Goal: Task Accomplishment & Management: Manage account settings

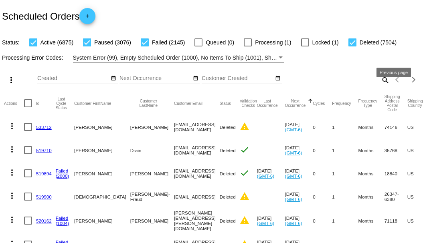
click at [380, 86] on mat-icon "search" at bounding box center [385, 80] width 10 height 12
click at [378, 82] on input "Search" at bounding box center [337, 78] width 106 height 6
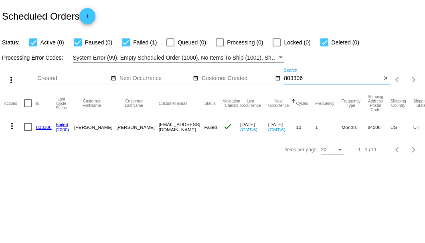
type input "803306"
click at [46, 127] on link "803306" at bounding box center [44, 127] width 16 height 5
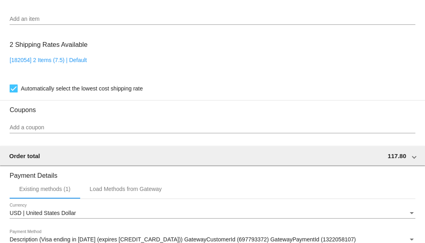
scroll to position [534, 0]
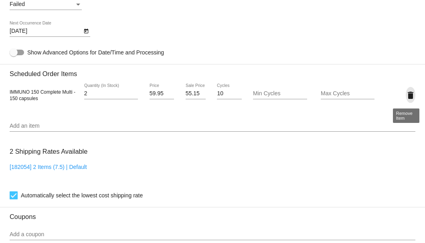
click at [406, 95] on mat-icon "delete" at bounding box center [411, 96] width 10 height 10
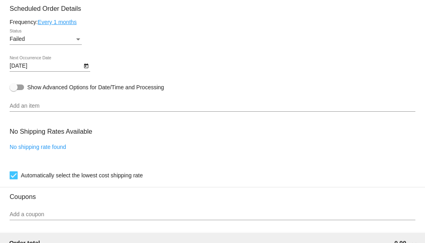
scroll to position [446, 0]
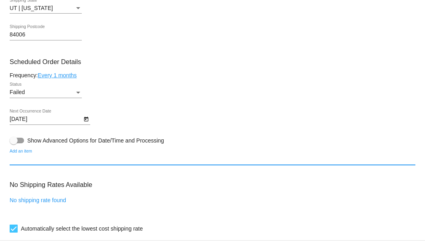
click at [134, 160] on input "Add an item" at bounding box center [213, 159] width 406 height 6
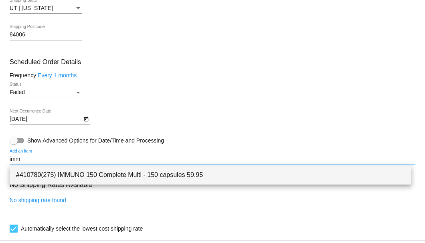
type input "imm"
click at [131, 172] on span "#410780(275) IMMUNO 150 Complete Multi - 150 capsules 59.95" at bounding box center [210, 175] width 389 height 19
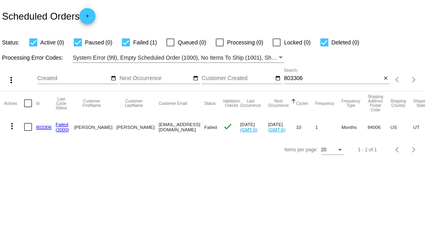
click at [48, 127] on link "803306" at bounding box center [44, 127] width 16 height 5
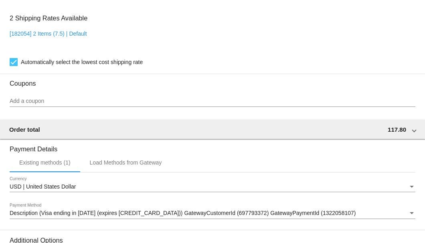
scroll to position [588, 0]
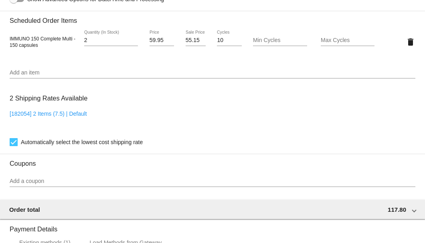
click at [186, 42] on input "55.15" at bounding box center [196, 40] width 20 height 6
type input "54.15"
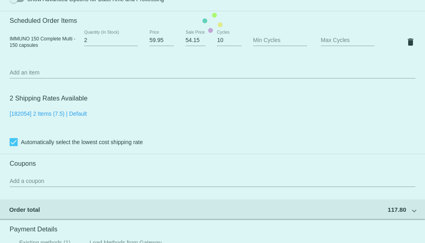
click at [162, 86] on mat-card "Customer 5278947: Pauline Cude 8017160396@exceptionalproducts.org Customer Ship…" at bounding box center [212, 23] width 425 height 802
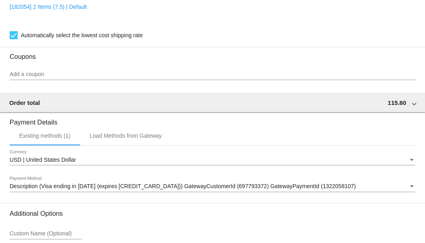
scroll to position [768, 0]
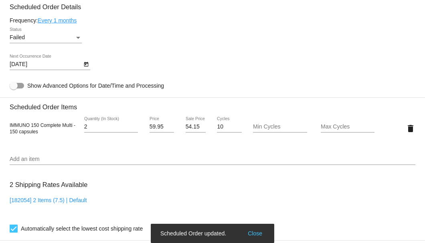
scroll to position [394, 0]
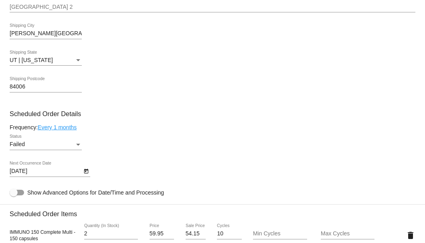
click at [74, 146] on div "Failed" at bounding box center [42, 145] width 65 height 6
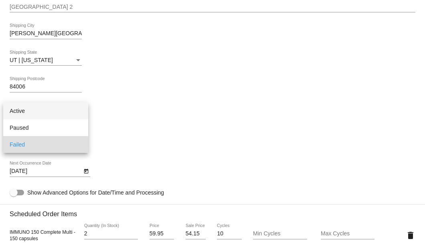
click at [58, 115] on span "Active" at bounding box center [46, 111] width 72 height 17
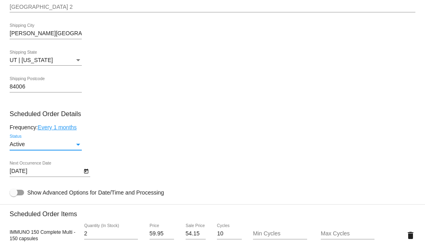
click at [85, 171] on icon "Open calendar" at bounding box center [86, 171] width 4 height 5
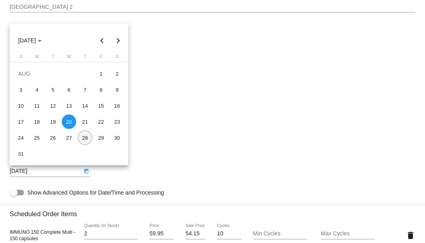
click at [87, 138] on div "28" at bounding box center [85, 138] width 14 height 14
type input "8/28/2025"
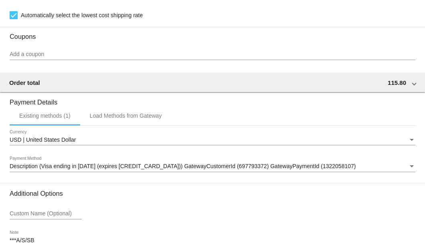
scroll to position [768, 0]
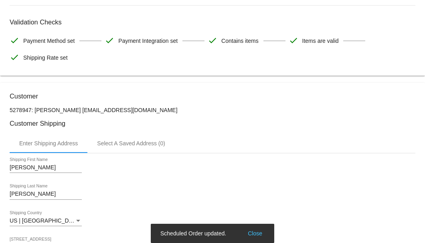
scroll to position [0, 0]
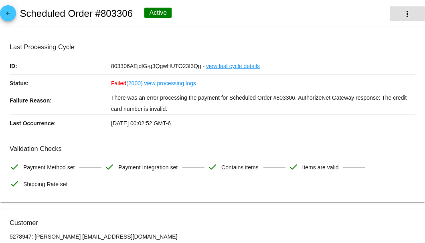
click at [406, 18] on mat-icon "more_vert" at bounding box center [407, 14] width 10 height 10
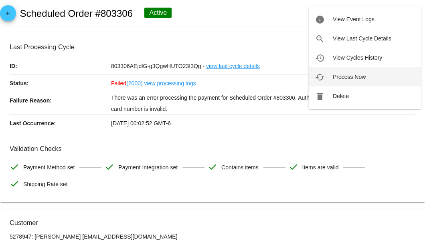
click at [338, 76] on span "Process Now" at bounding box center [349, 77] width 33 height 6
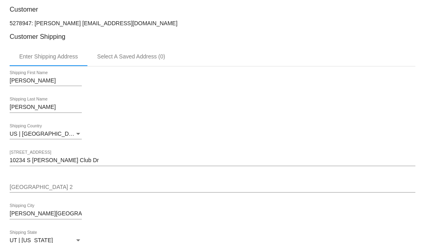
scroll to position [191, 0]
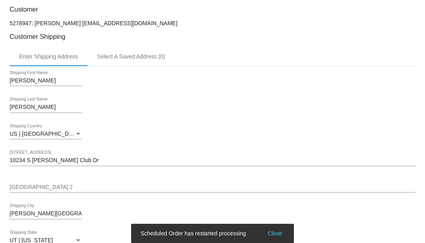
drag, startPoint x: 167, startPoint y: 19, endPoint x: 71, endPoint y: 18, distance: 96.2
copy p "[EMAIL_ADDRESS][DOMAIN_NAME]"
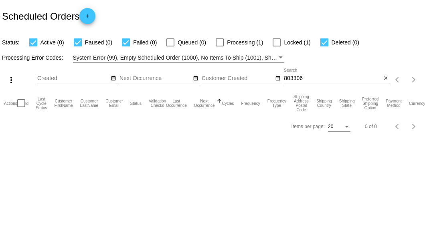
click at [384, 78] on mat-icon "close" at bounding box center [386, 78] width 6 height 6
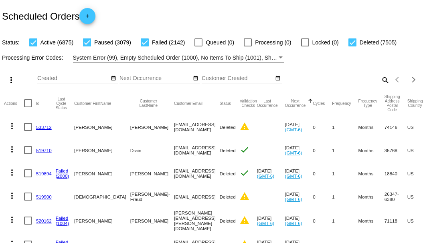
click at [380, 86] on mat-icon "search" at bounding box center [385, 80] width 10 height 12
click at [378, 82] on input "Search" at bounding box center [337, 78] width 106 height 6
paste input "4107086010@EXCCEPTIONALPRODUCTS.ORG"
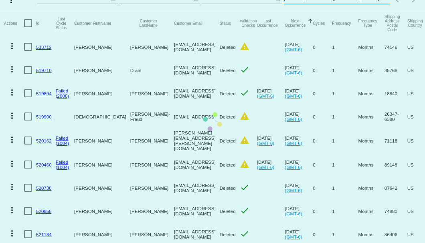
scroll to position [0, 29]
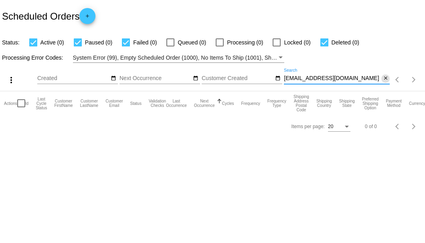
type input "4107086010@EXCCEPTIONALPRODUCTS.ORG"
click at [385, 78] on mat-icon "close" at bounding box center [386, 78] width 6 height 6
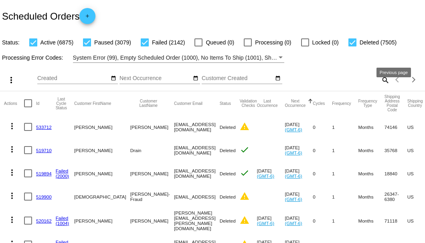
click at [382, 86] on mat-icon "search" at bounding box center [385, 80] width 10 height 12
click at [380, 82] on input "Search" at bounding box center [337, 78] width 106 height 6
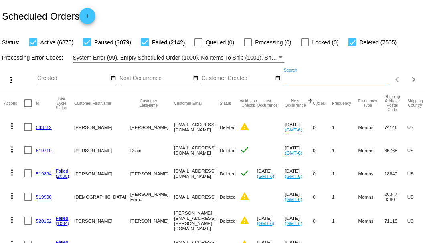
paste input "4107086010@exceptionalproducts.rg"
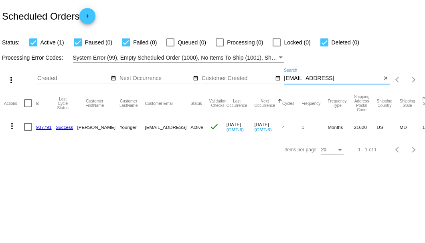
type input "4107086010@exceptionalproducts.rg"
click at [41, 126] on link "937791" at bounding box center [44, 127] width 16 height 5
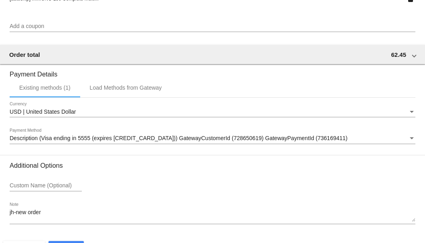
scroll to position [774, 0]
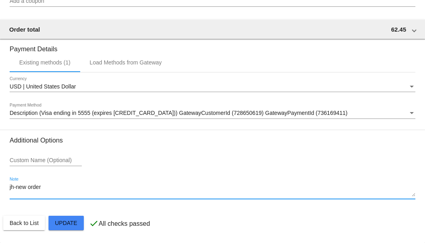
drag, startPoint x: 36, startPoint y: 188, endPoint x: -4, endPoint y: 194, distance: 39.7
click at [0, 194] on html "arrow_back Scheduled Order #937791 Active more_vert Last Processing Cycle ID: 9…" at bounding box center [212, 121] width 425 height 243
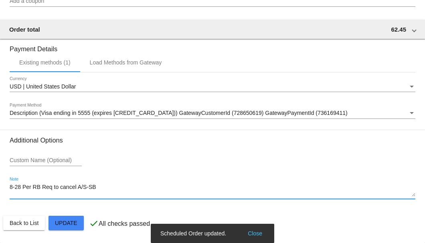
type textarea "8-28 Per RB Req to cancel A/S-SB"
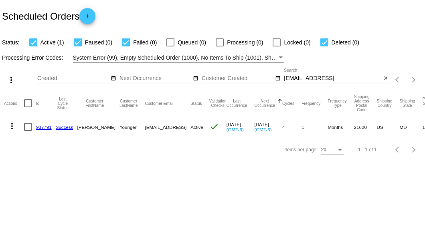
click at [26, 125] on div at bounding box center [28, 127] width 8 height 8
click at [28, 131] on input "checkbox" at bounding box center [28, 131] width 0 height 0
checkbox input "true"
click at [7, 126] on mat-icon "more_vert" at bounding box center [12, 126] width 10 height 10
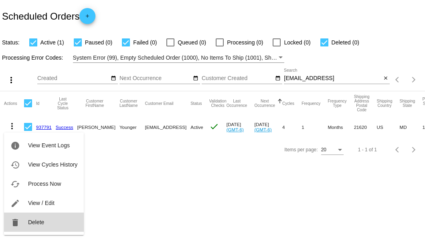
click at [30, 219] on button "delete Delete" at bounding box center [44, 222] width 80 height 19
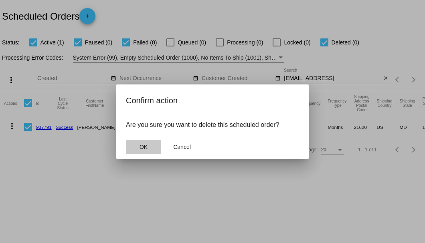
click at [139, 149] on span "OK" at bounding box center [143, 147] width 8 height 6
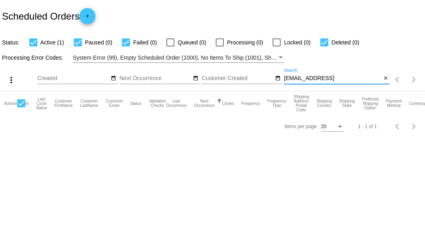
click at [378, 78] on input "4107086010@exceptionalproducts.rg" at bounding box center [332, 78] width 97 height 6
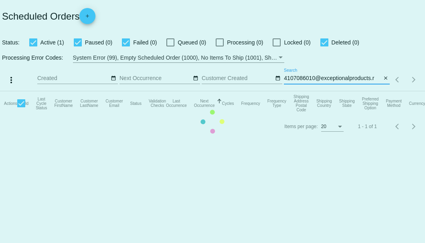
type input "4107086010@exceptionalproducts.rg"
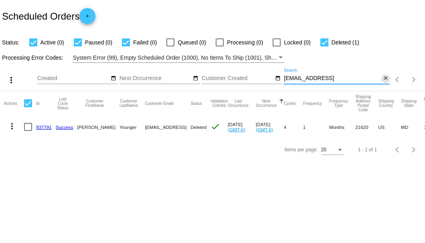
click at [385, 78] on mat-icon "close" at bounding box center [386, 78] width 6 height 6
